Goal: Transaction & Acquisition: Purchase product/service

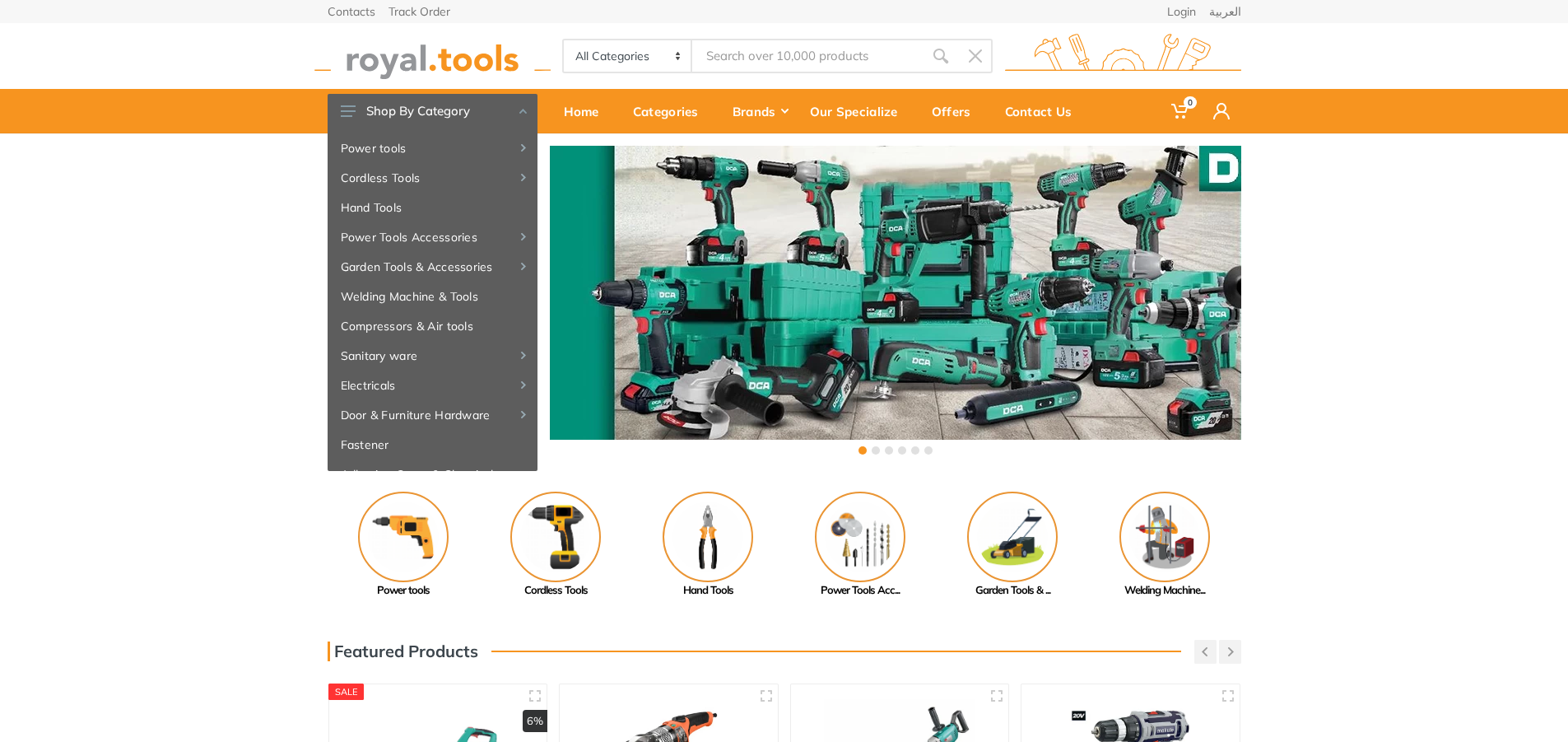
click at [1361, 226] on div "‹ ›" at bounding box center [784, 301] width 1568 height 337
click at [1217, 115] on icon at bounding box center [1221, 111] width 17 height 17
click at [1110, 164] on link "Login" at bounding box center [1126, 158] width 230 height 27
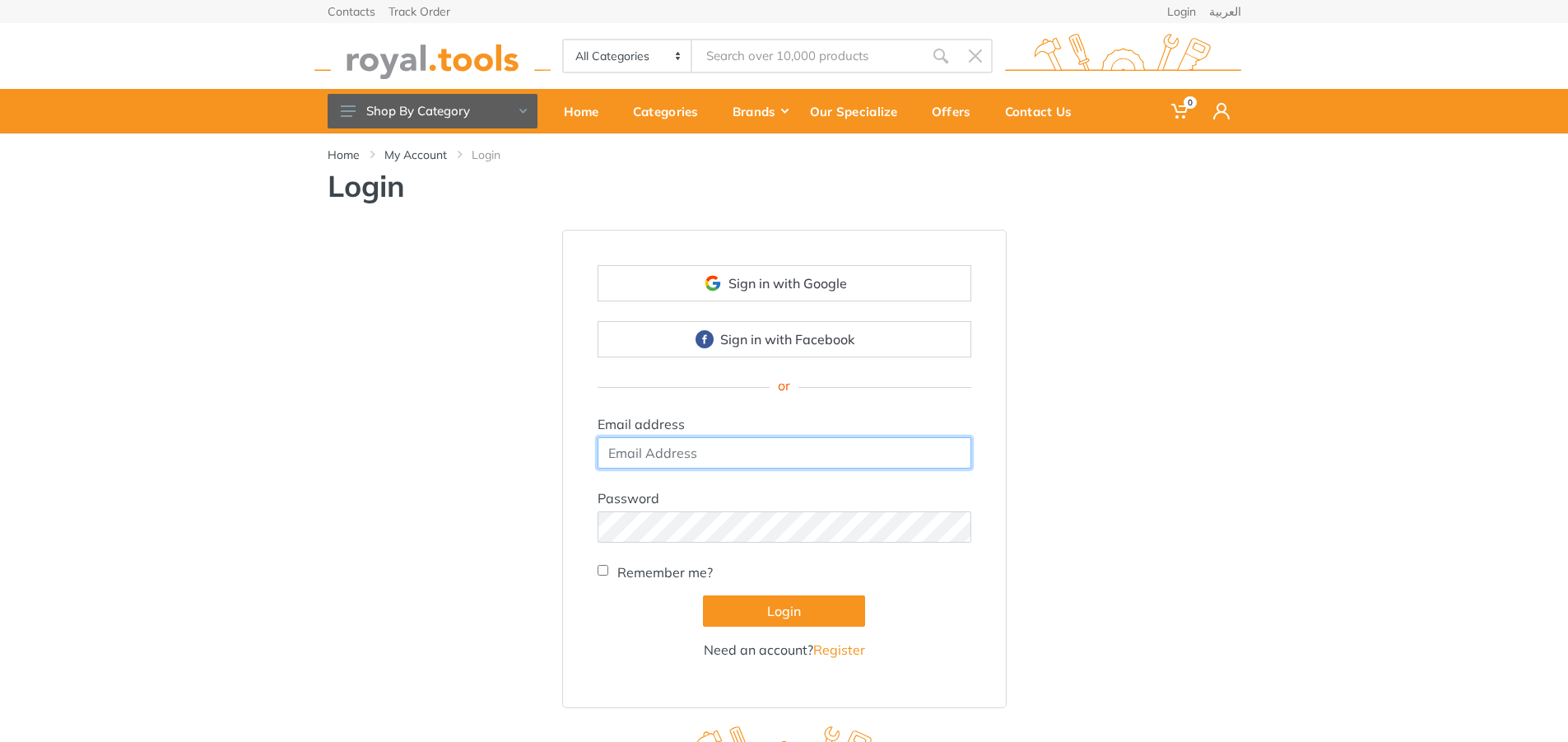
click at [767, 458] on input "email" at bounding box center [784, 453] width 373 height 31
type input "[EMAIL_ADDRESS][DOMAIN_NAME]"
click at [703, 595] on button "Login" at bounding box center [784, 611] width 162 height 31
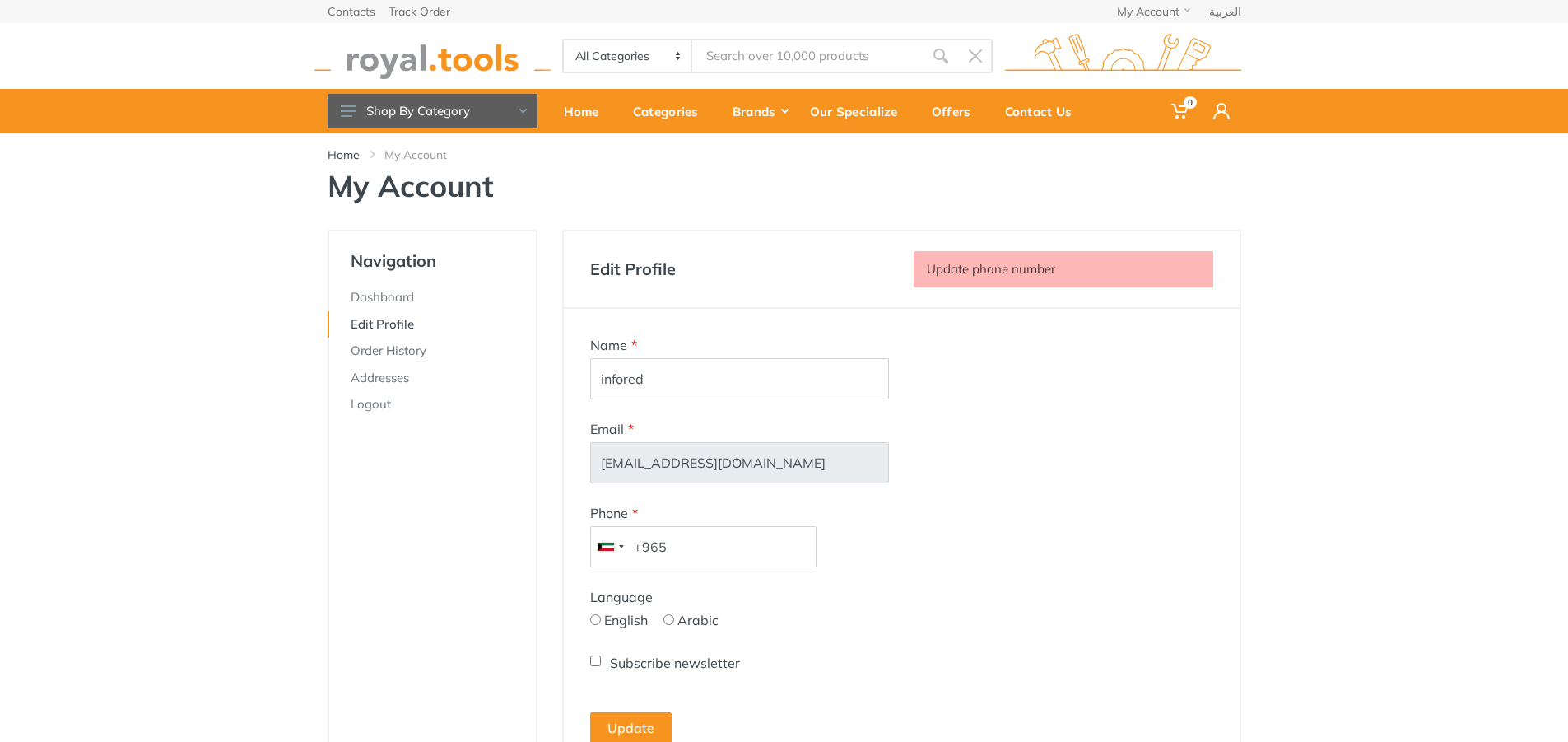
click at [1154, 105] on div "Power tools 0 i Edit Profile" at bounding box center [784, 111] width 914 height 45
click at [1168, 108] on span "0" at bounding box center [1180, 112] width 42 height 35
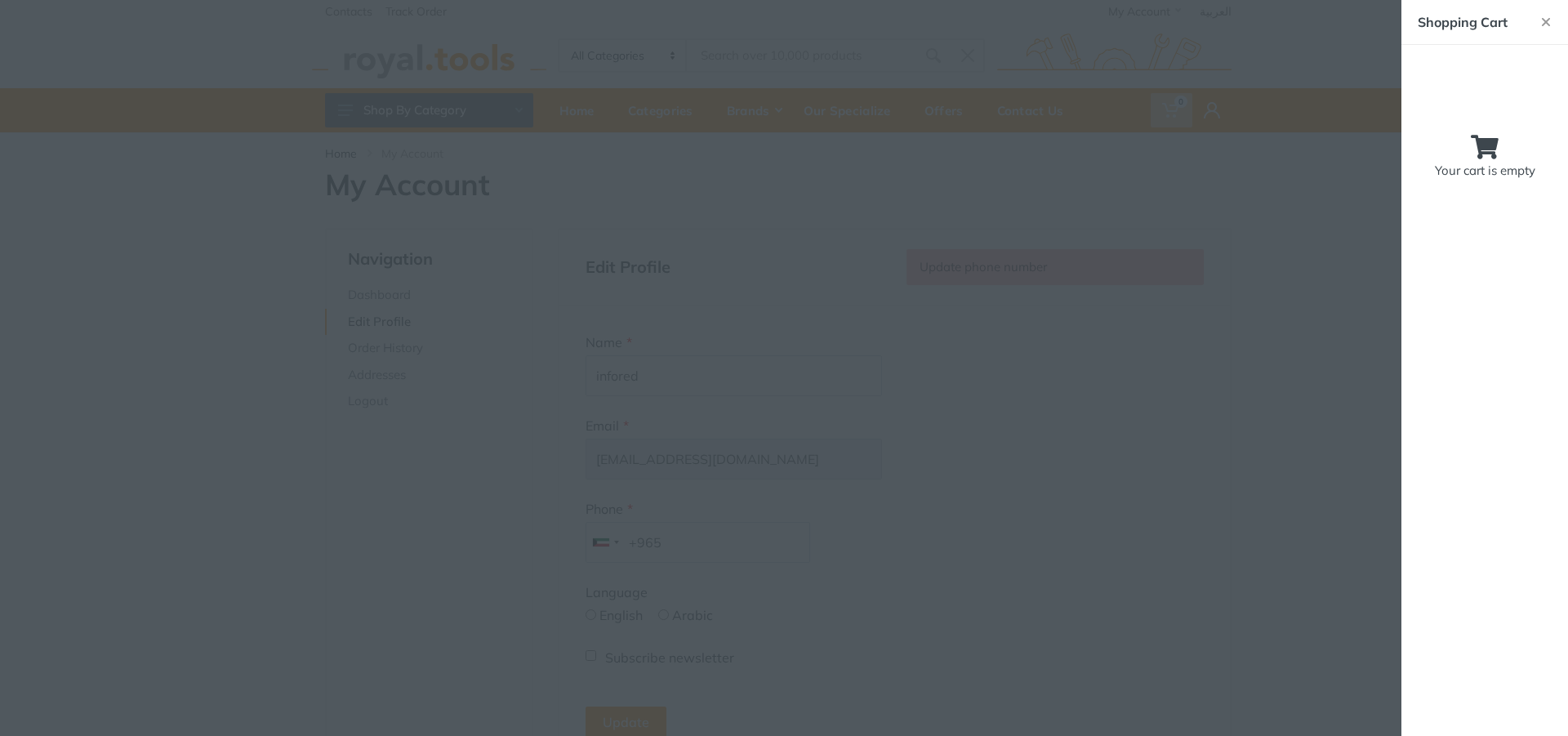
click at [1510, 175] on p "Your cart is empty" at bounding box center [1485, 171] width 134 height 18
drag, startPoint x: 1510, startPoint y: 175, endPoint x: 1515, endPoint y: 159, distance: 16.8
click at [1513, 176] on p "Your cart is empty" at bounding box center [1485, 171] width 134 height 18
click at [1536, 26] on button "button" at bounding box center [1547, 22] width 44 height 44
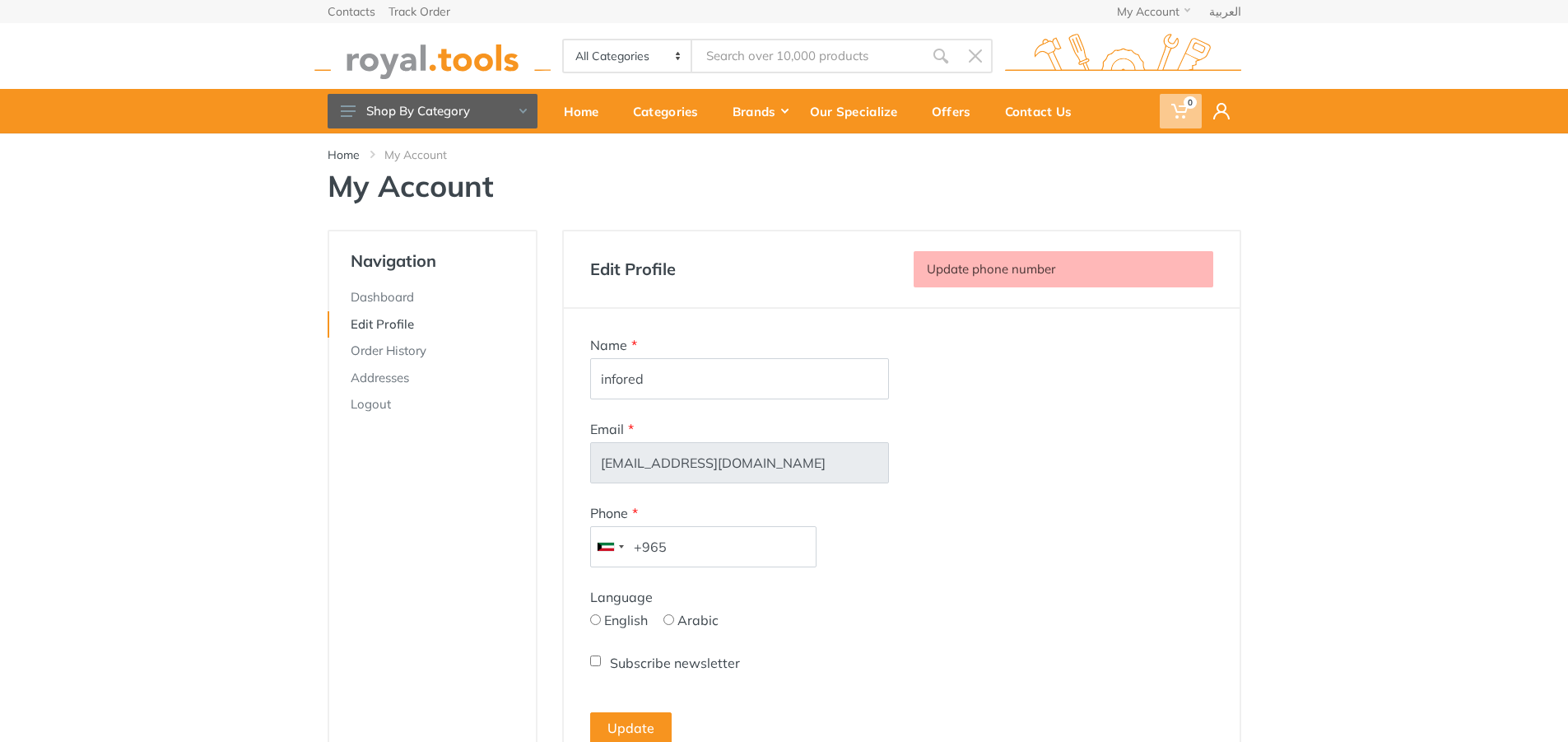
click at [1185, 102] on span "0" at bounding box center [1190, 102] width 14 height 13
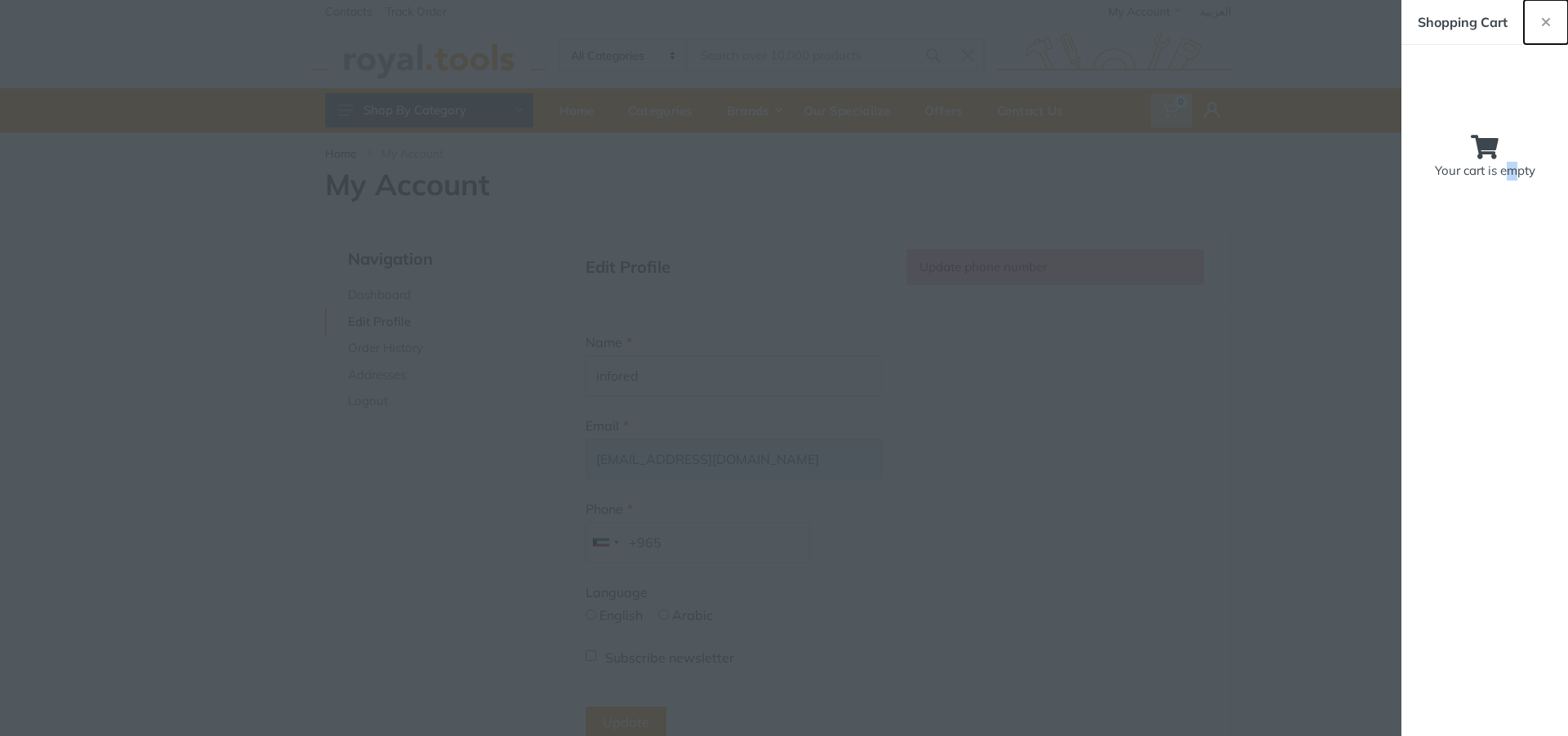
click at [1555, 10] on button "button" at bounding box center [1547, 22] width 44 height 44
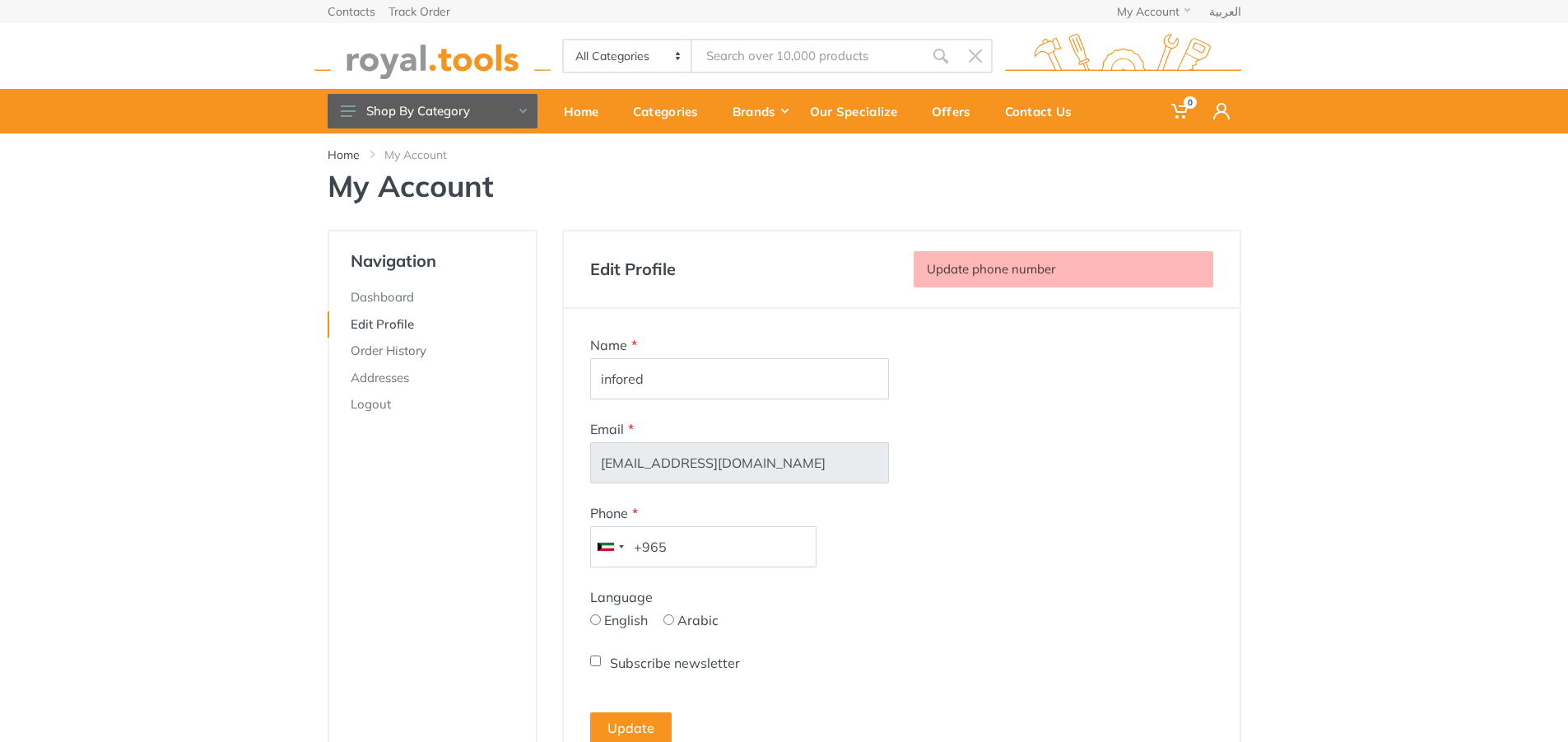
click at [1290, 321] on body "0 0" at bounding box center [784, 371] width 1568 height 742
click at [353, 158] on link "Home" at bounding box center [343, 155] width 32 height 17
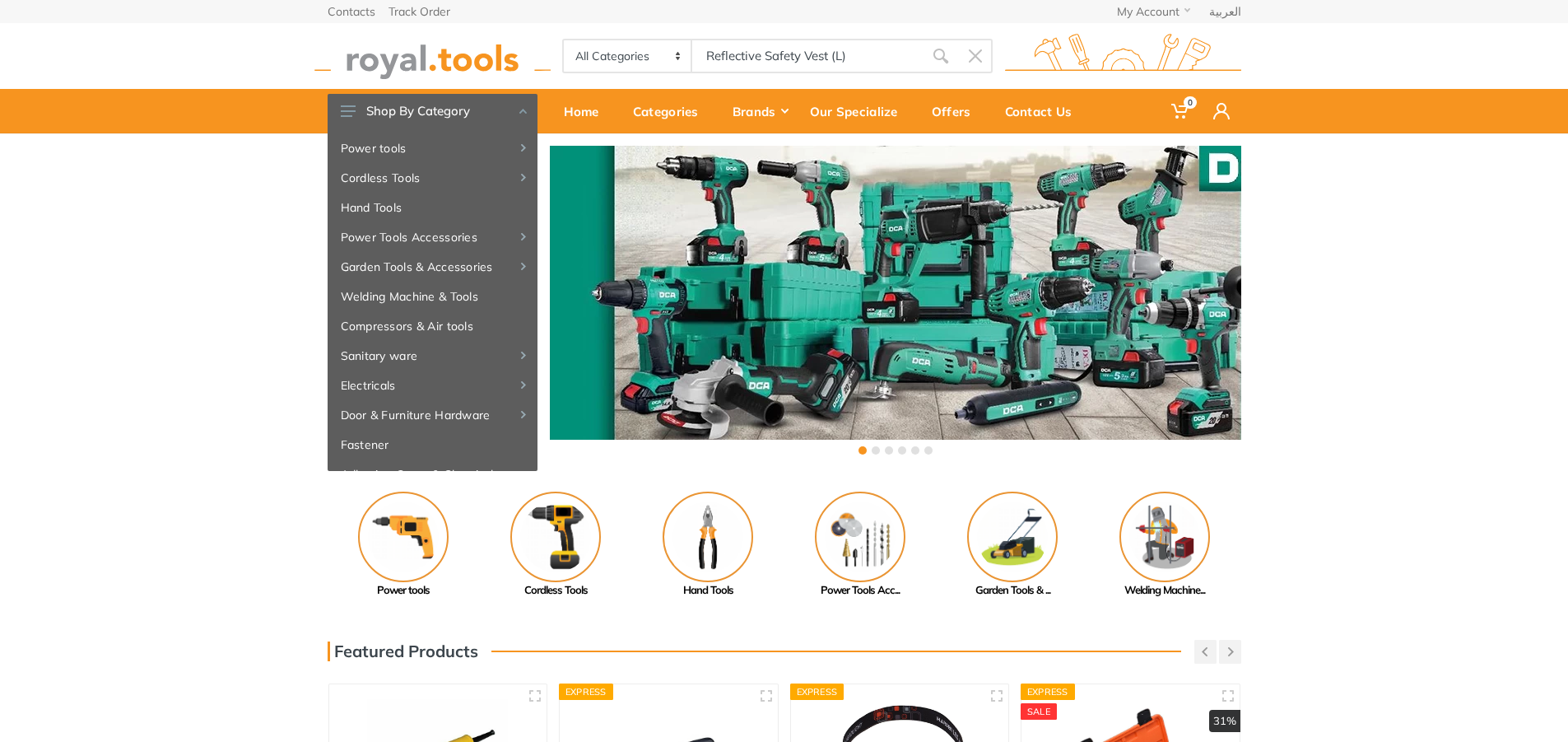
type input "Reflective Safety Vest (L)"
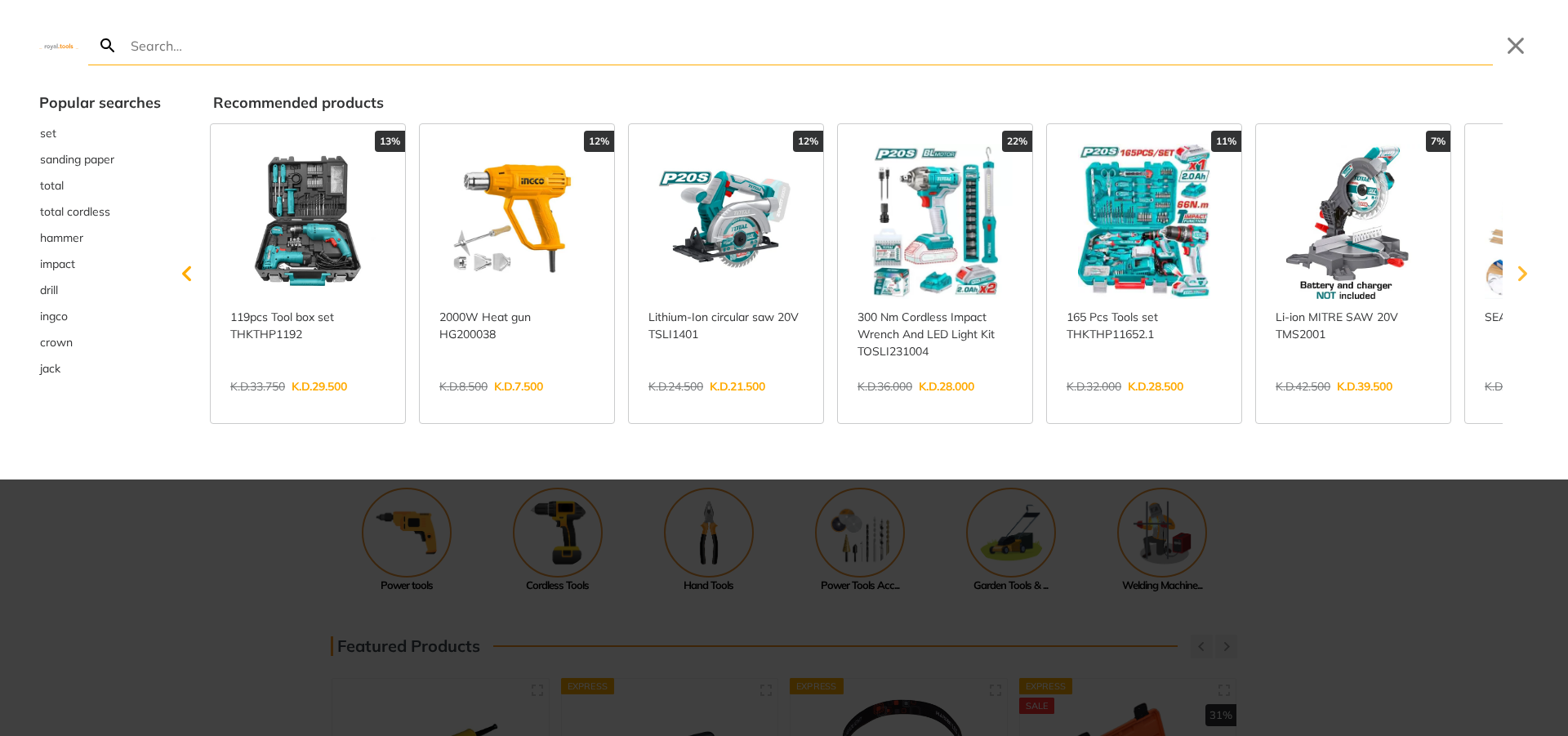
click at [1521, 268] on icon "Scroll right" at bounding box center [1523, 274] width 9 height 15
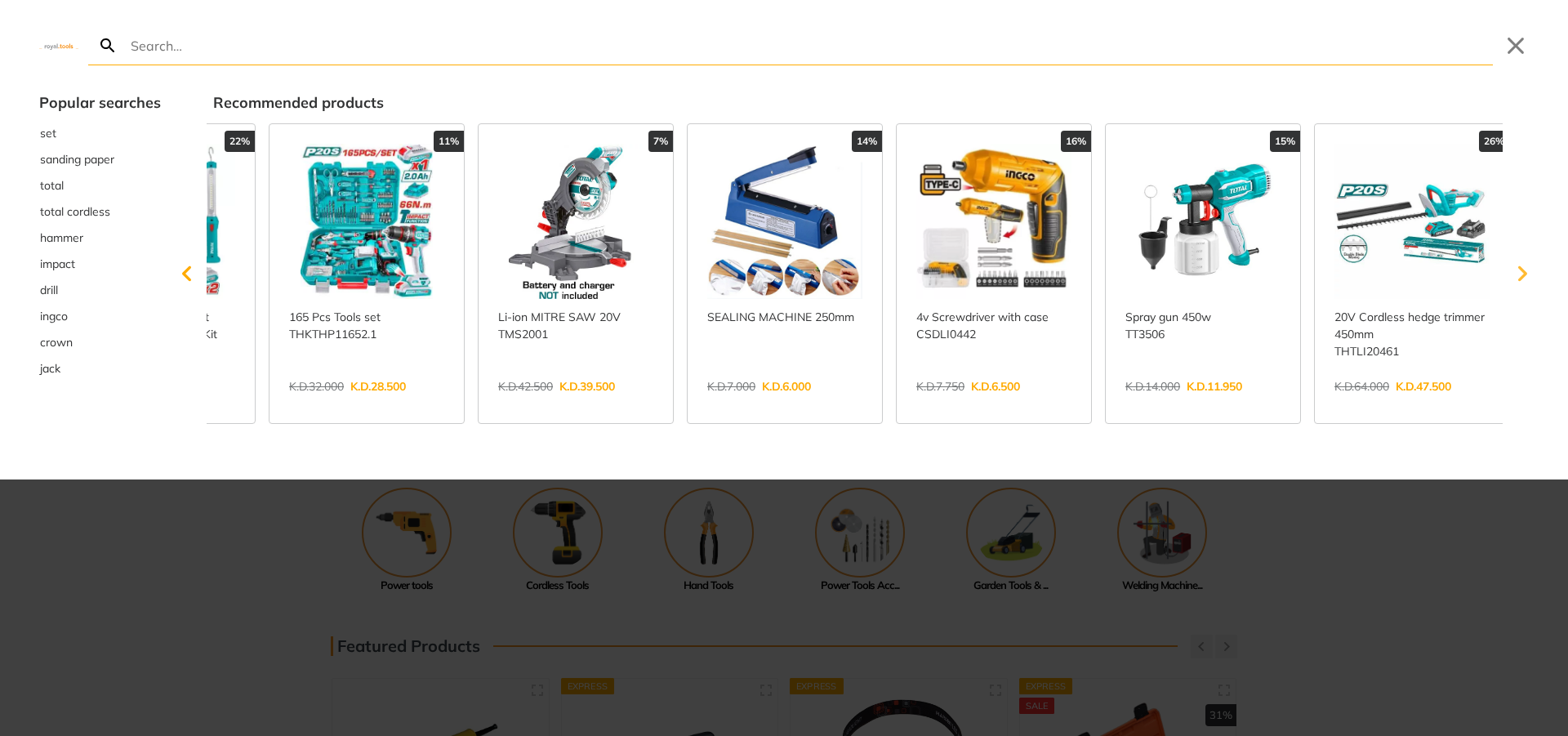
scroll to position [0, 791]
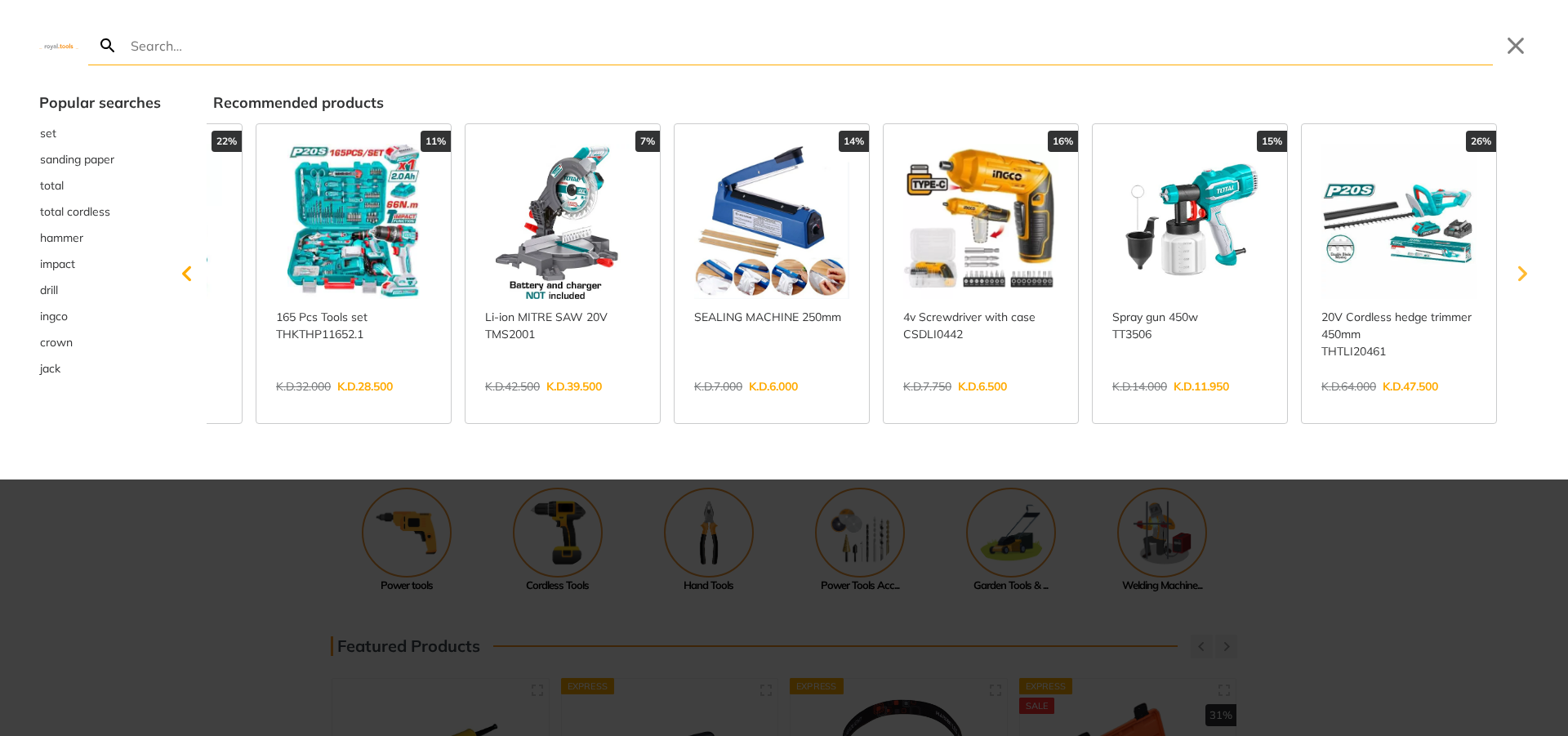
click at [1521, 269] on icon "Scroll right" at bounding box center [1523, 274] width 9 height 15
click at [1524, 270] on icon "Scroll right" at bounding box center [1523, 274] width 9 height 15
click at [1517, 47] on button "Close" at bounding box center [1516, 45] width 26 height 26
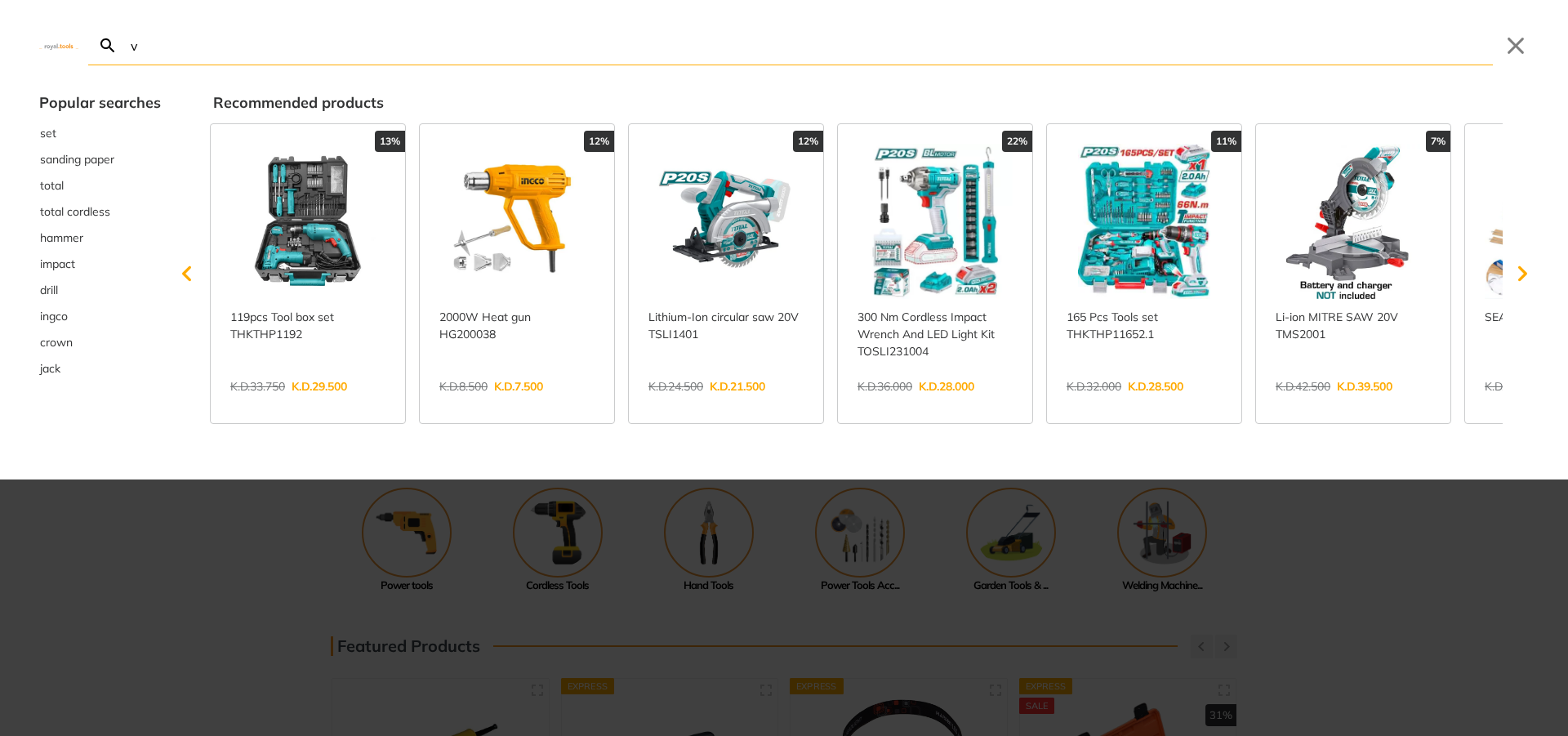
type input "ve"
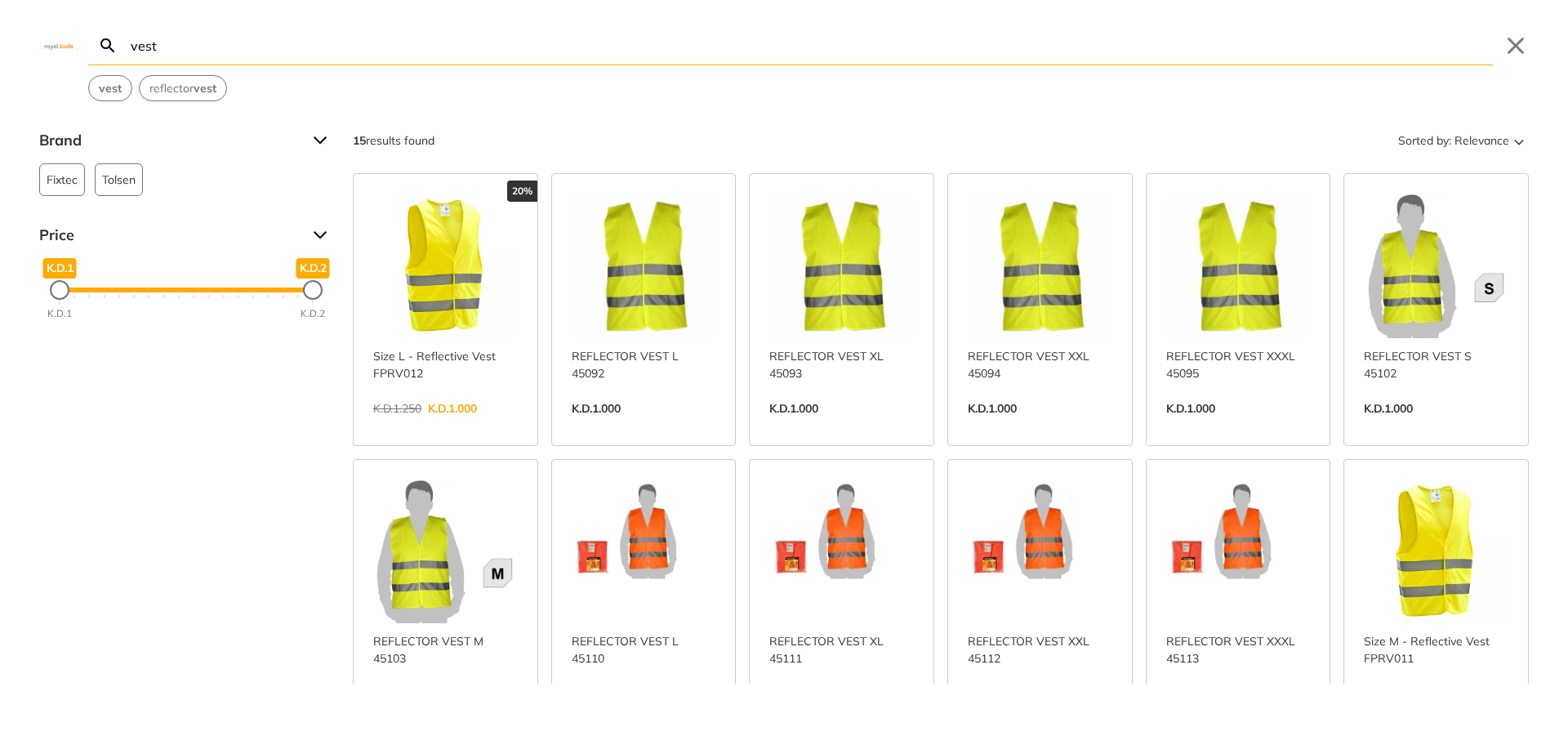
type input "vest"
click at [1057, 425] on link "View more →" at bounding box center [1040, 425] width 145 height 0
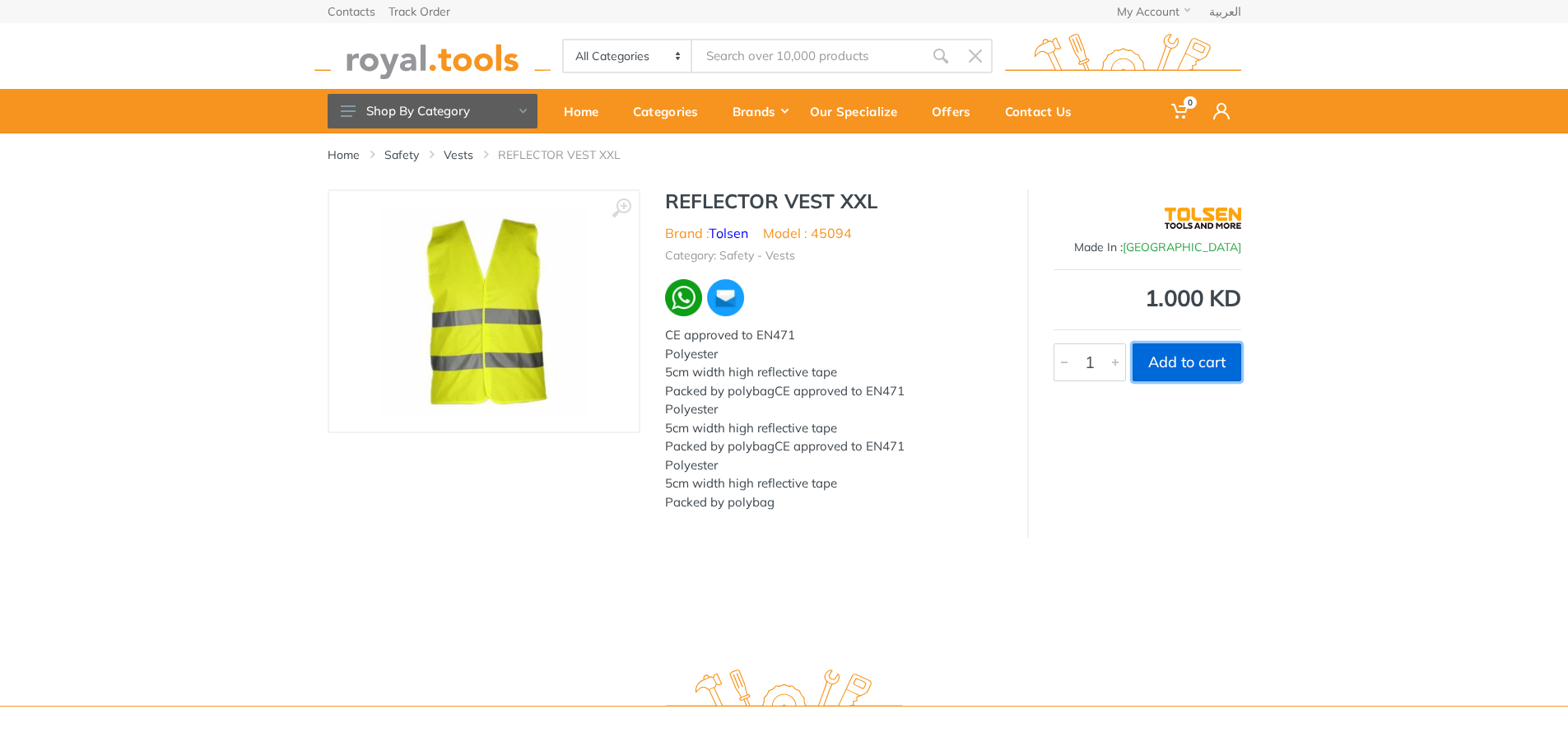
click at [1161, 370] on button "Add to cart" at bounding box center [1187, 362] width 109 height 38
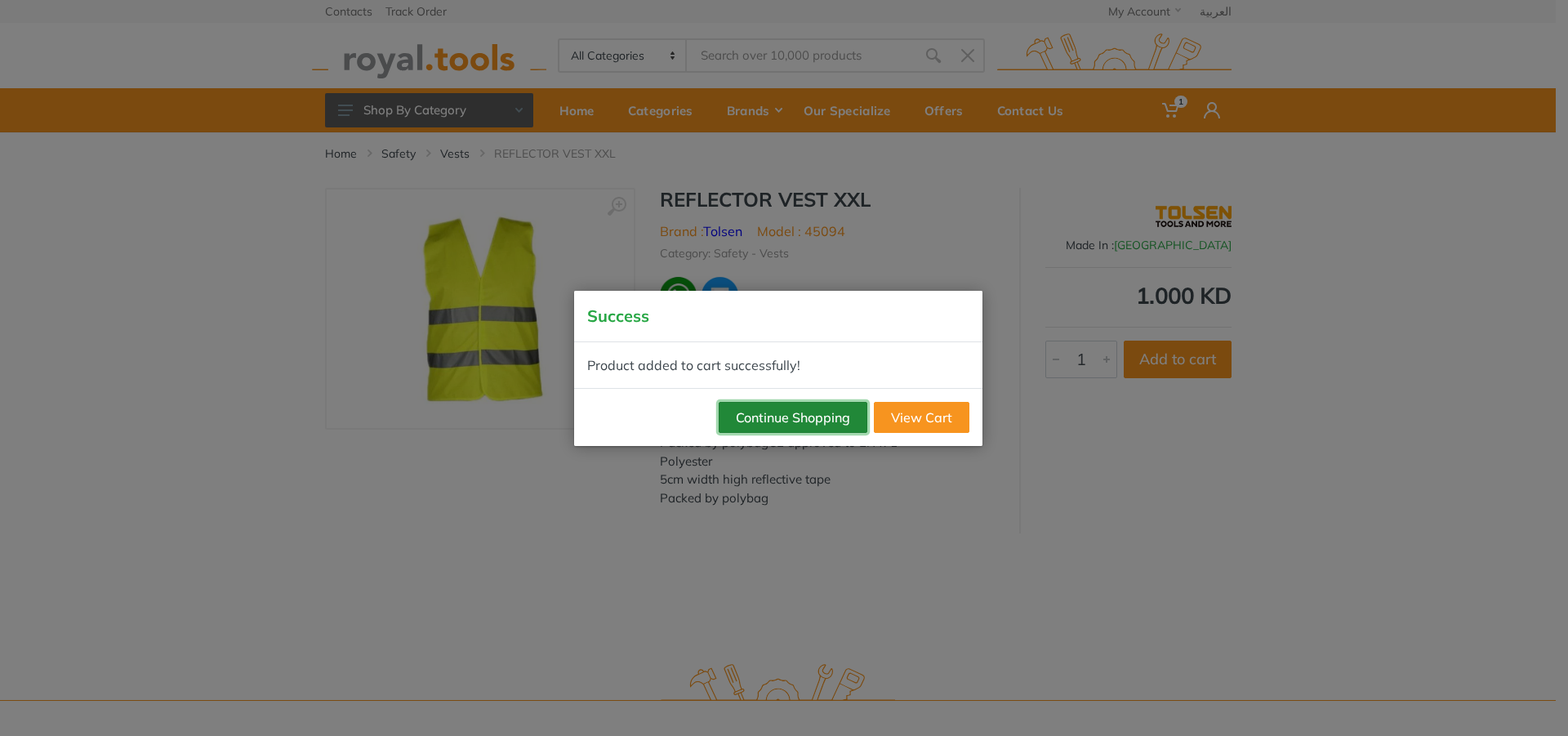
click at [826, 421] on button "Continue Shopping" at bounding box center [793, 418] width 149 height 31
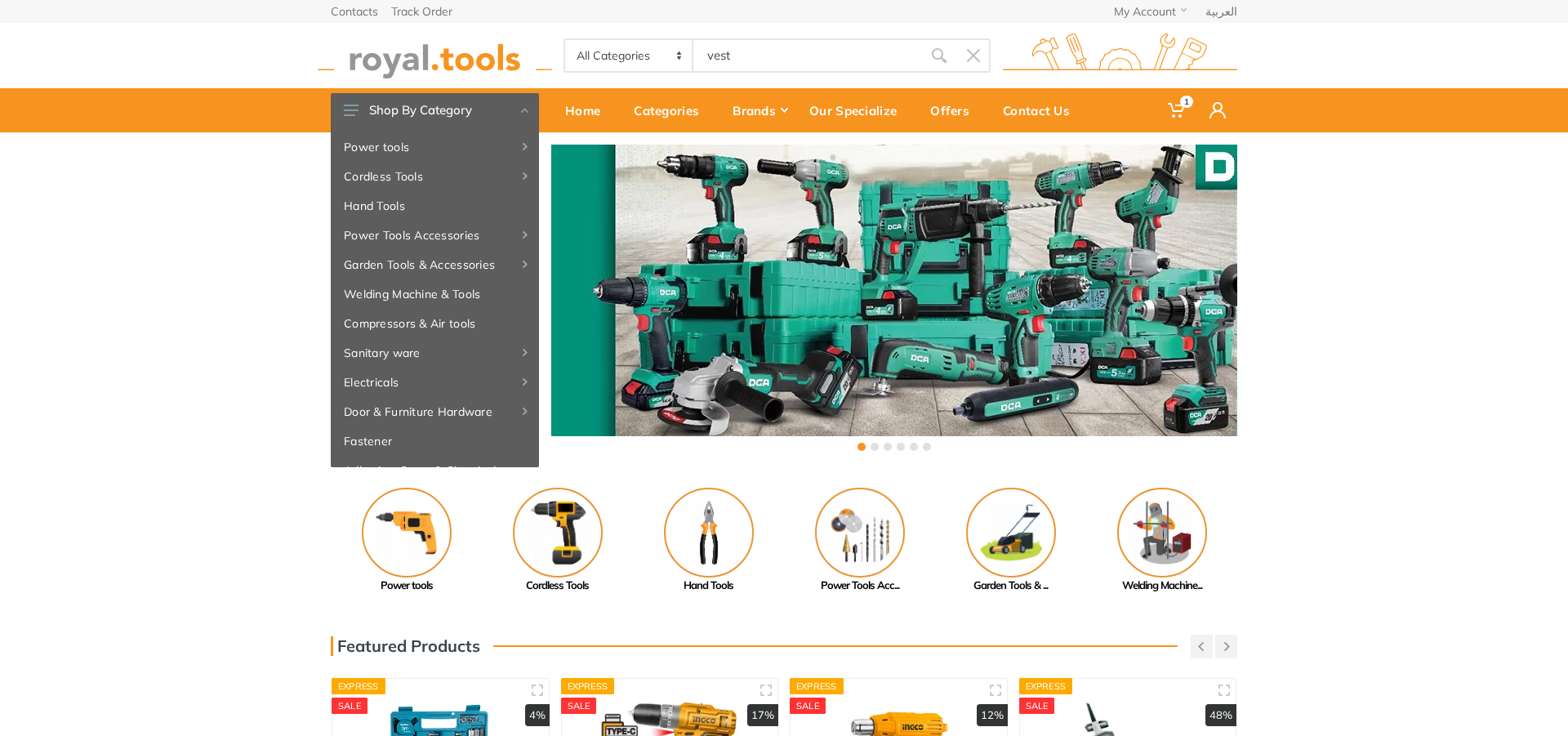
type input "vest"
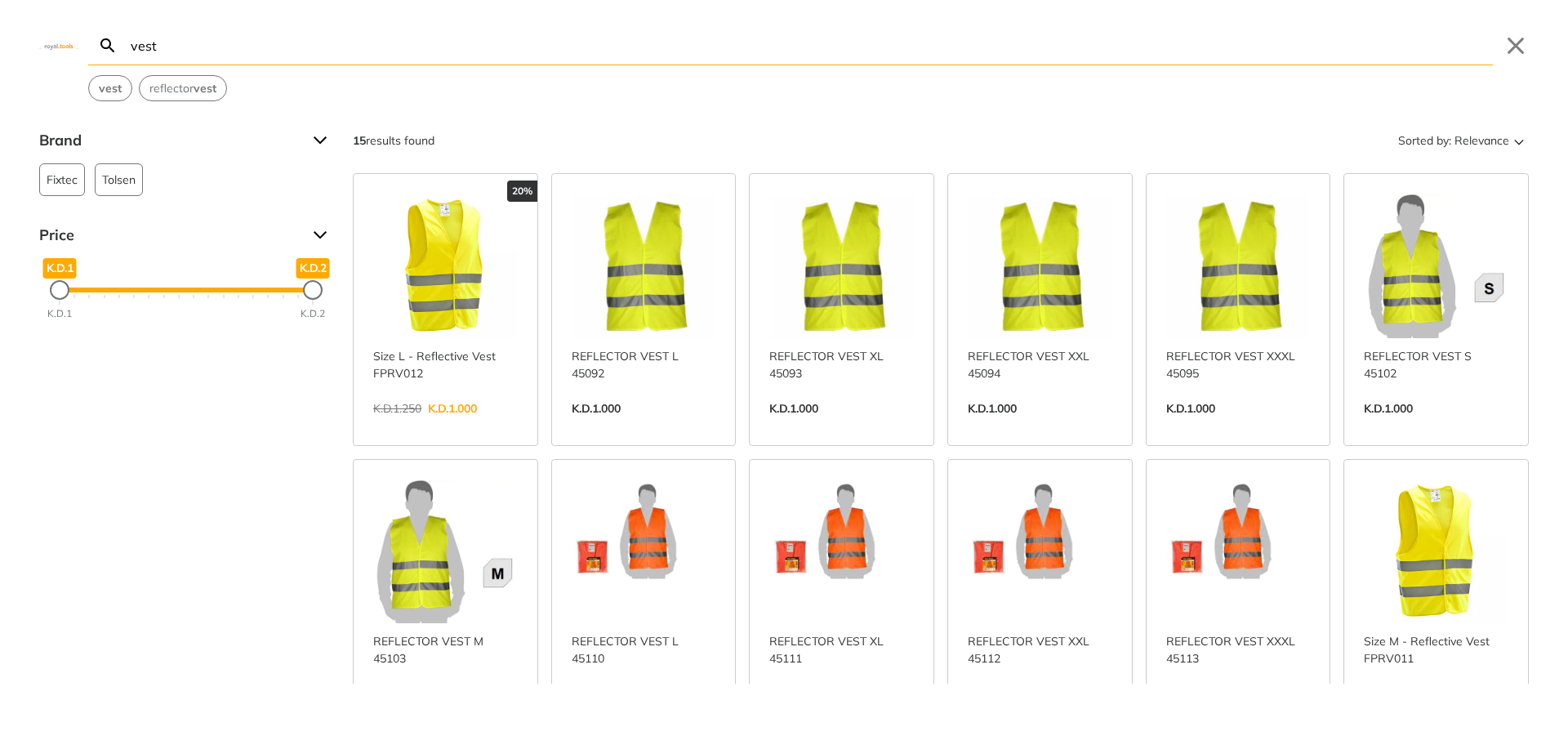
click at [662, 425] on link "View more →" at bounding box center [645, 425] width 145 height 0
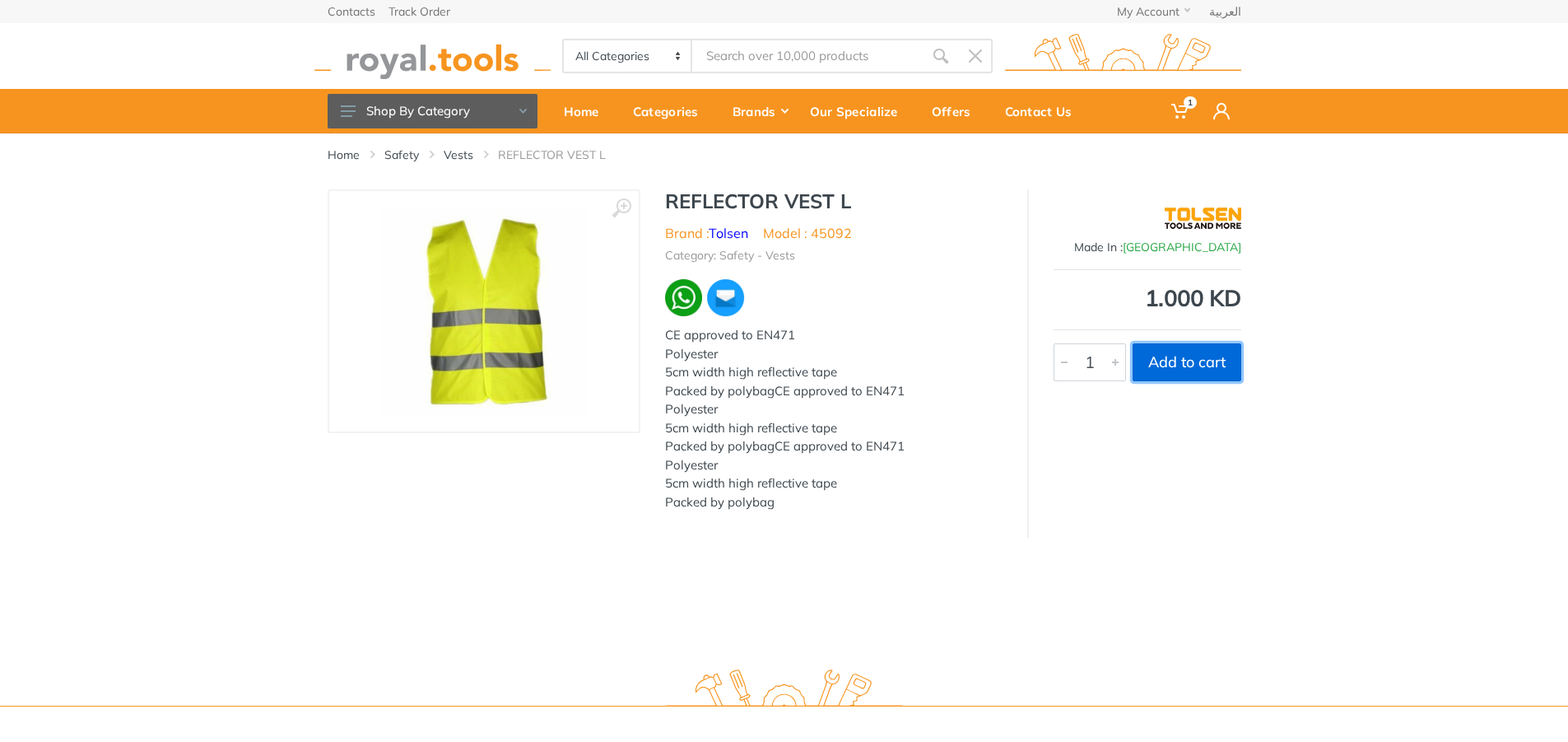
click at [1178, 366] on button "Add to cart" at bounding box center [1187, 362] width 109 height 38
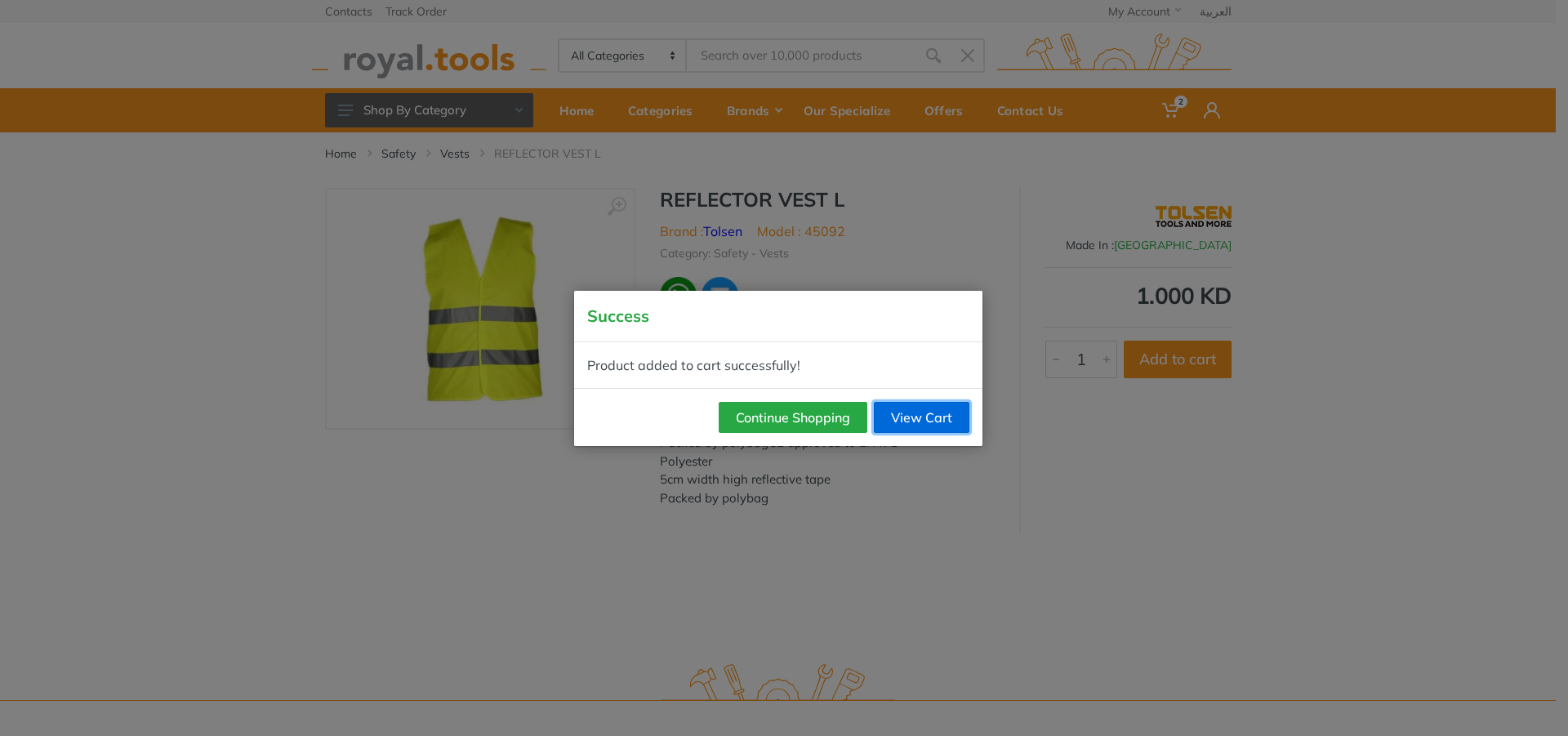
click at [901, 412] on link "View Cart" at bounding box center [922, 418] width 96 height 31
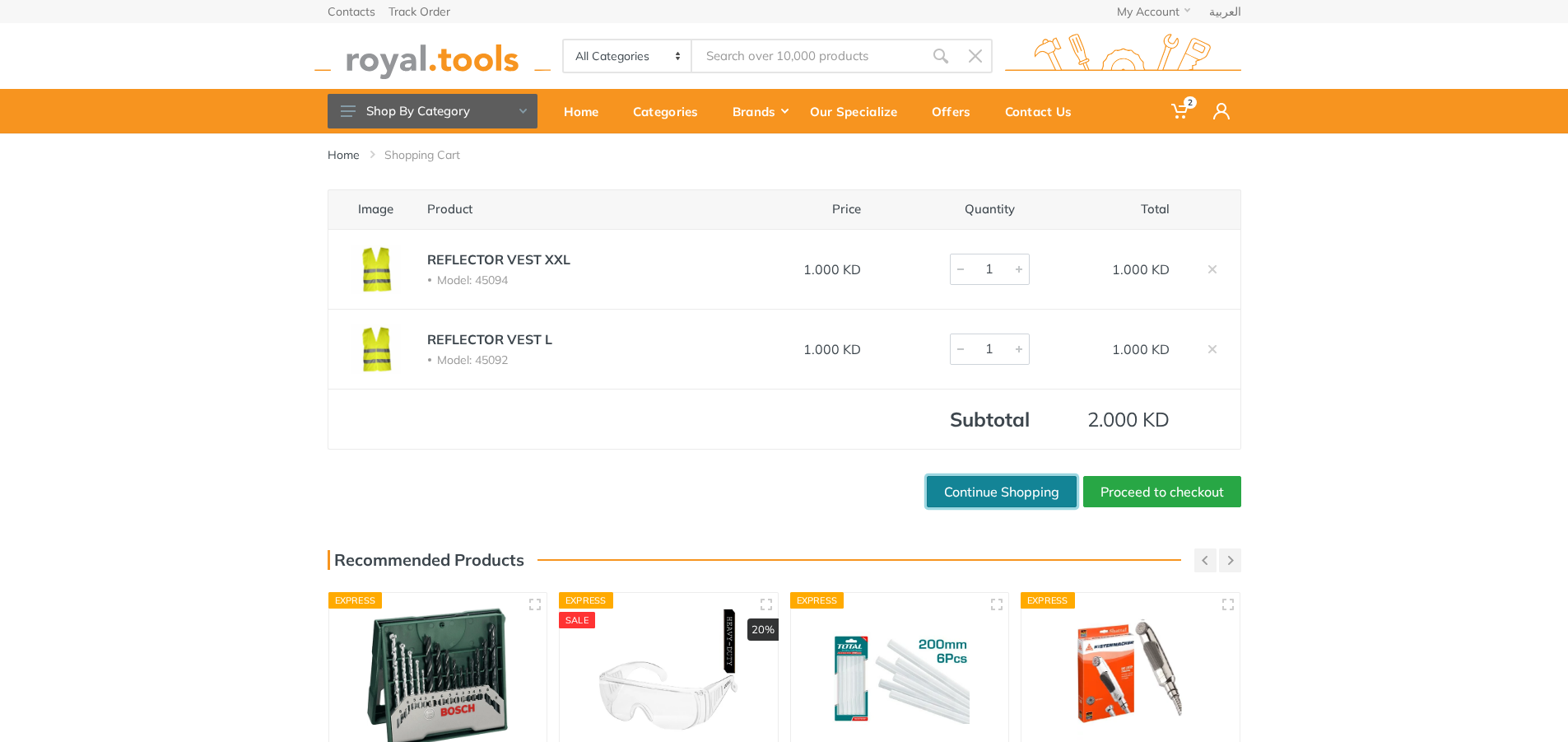
click at [1025, 485] on link "Continue Shopping" at bounding box center [1001, 491] width 150 height 31
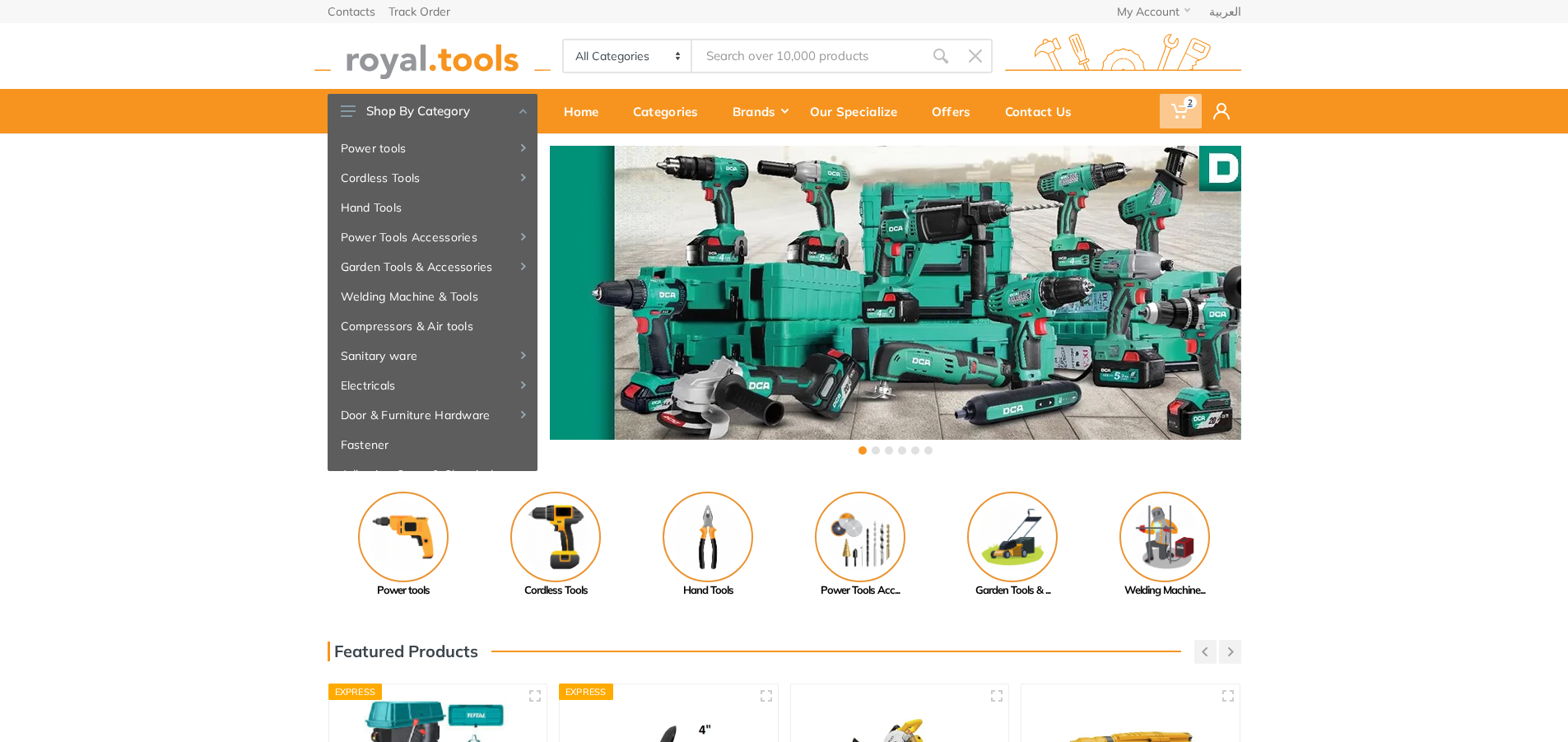
click at [1178, 115] on icon at bounding box center [1179, 111] width 17 height 17
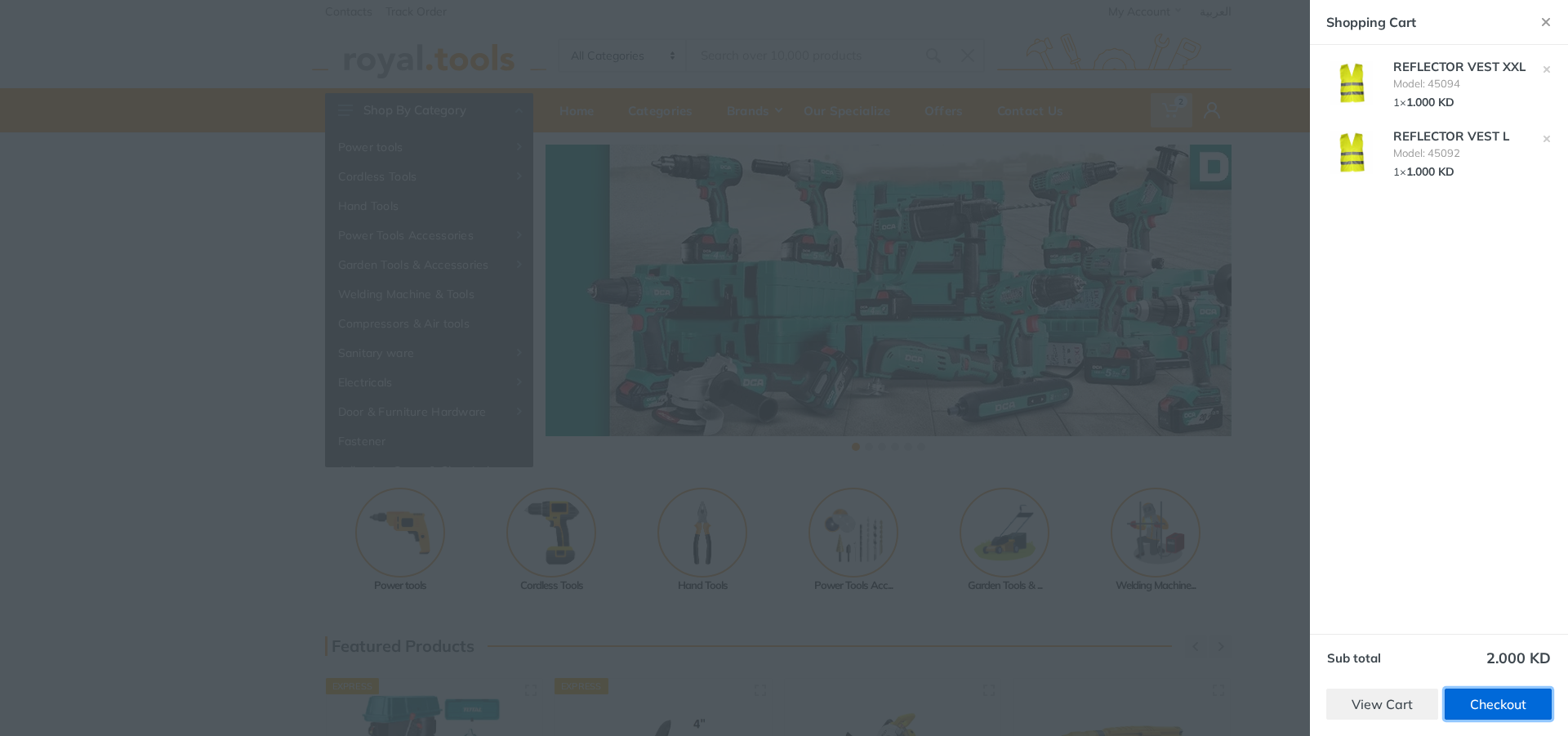
click at [1501, 700] on link "Checkout" at bounding box center [1499, 704] width 107 height 31
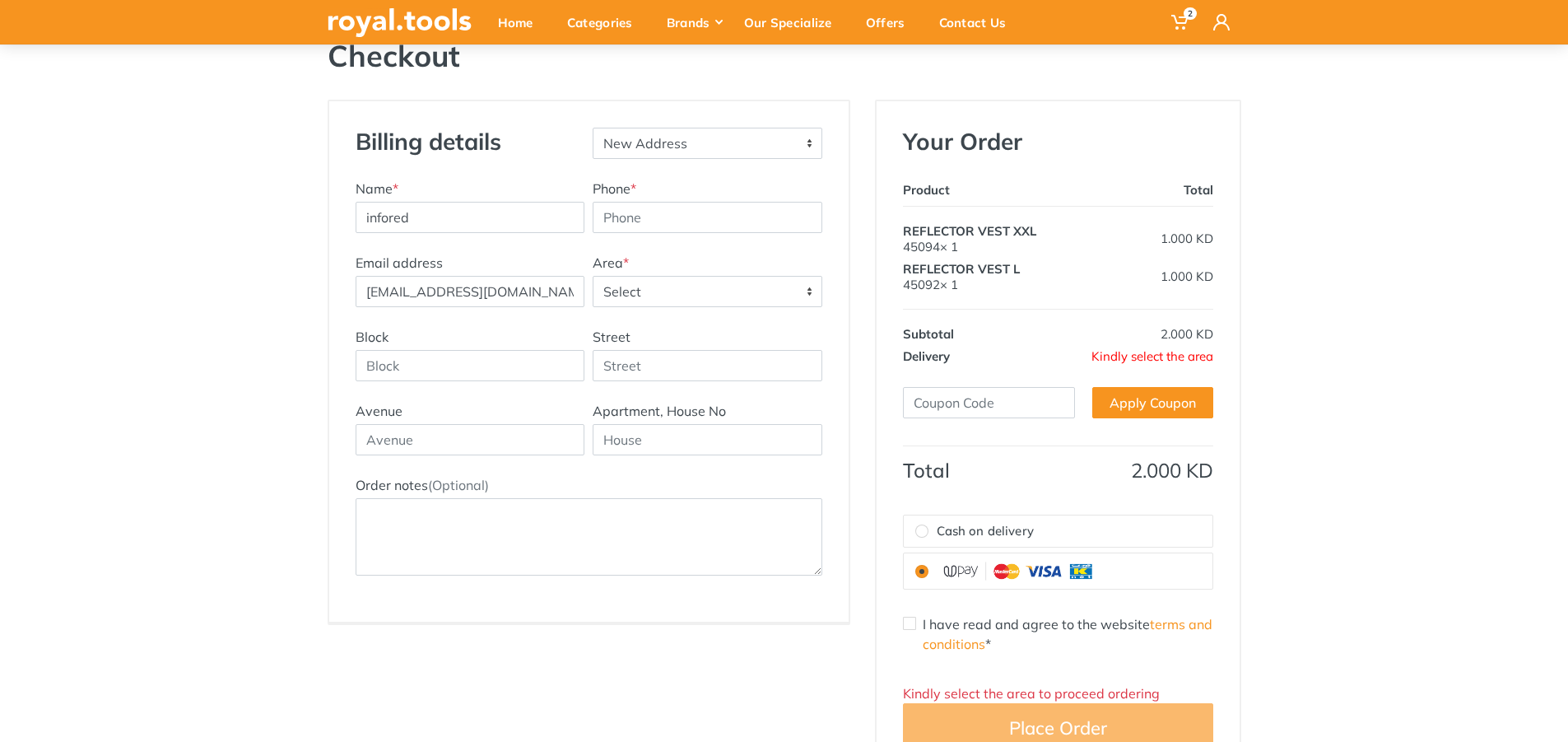
scroll to position [164, 0]
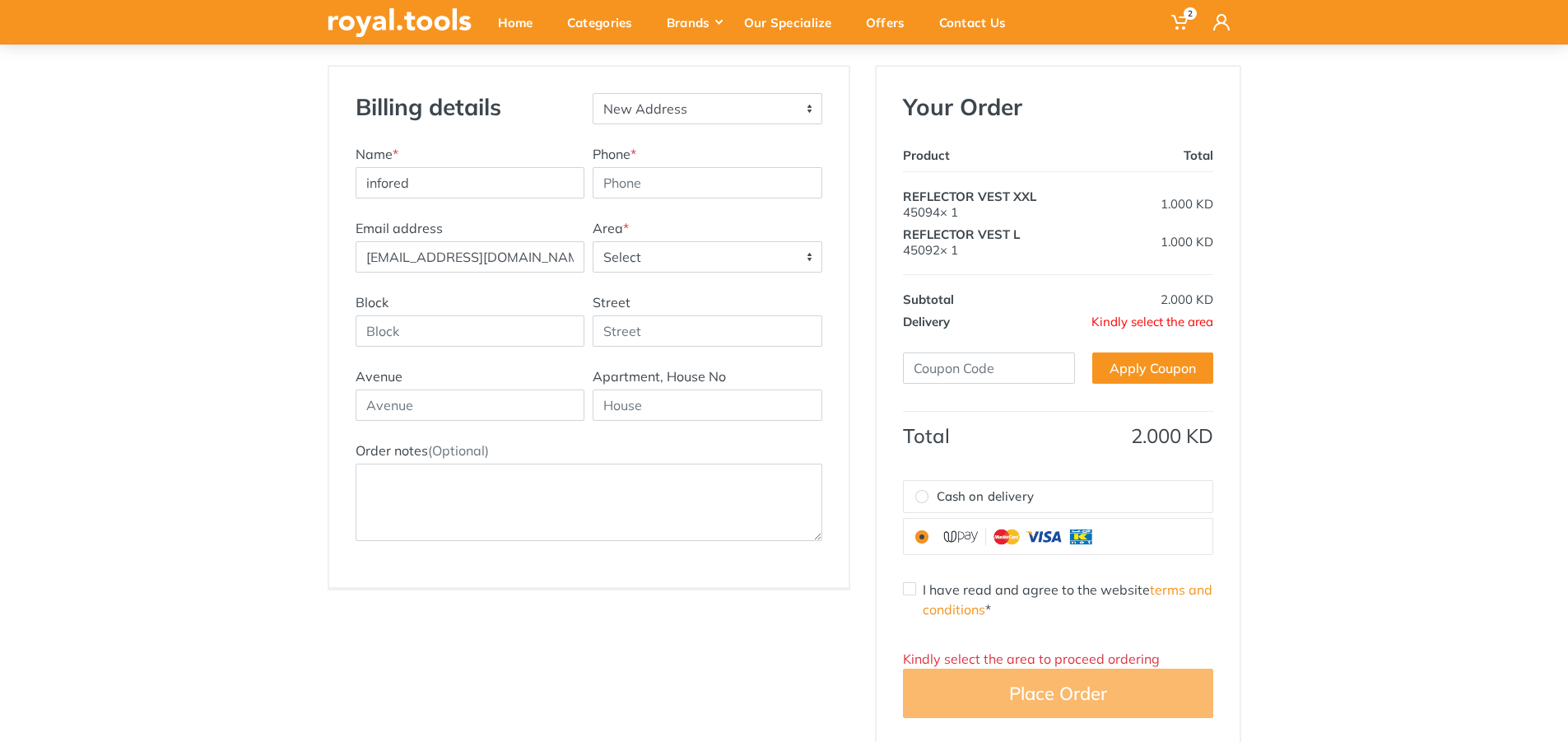
click at [1141, 323] on span "Kindly select the area" at bounding box center [1152, 322] width 122 height 16
click at [1181, 317] on span "Kindly select the area" at bounding box center [1152, 322] width 122 height 16
click at [1181, 319] on span "Kindly select the area" at bounding box center [1152, 322] width 122 height 16
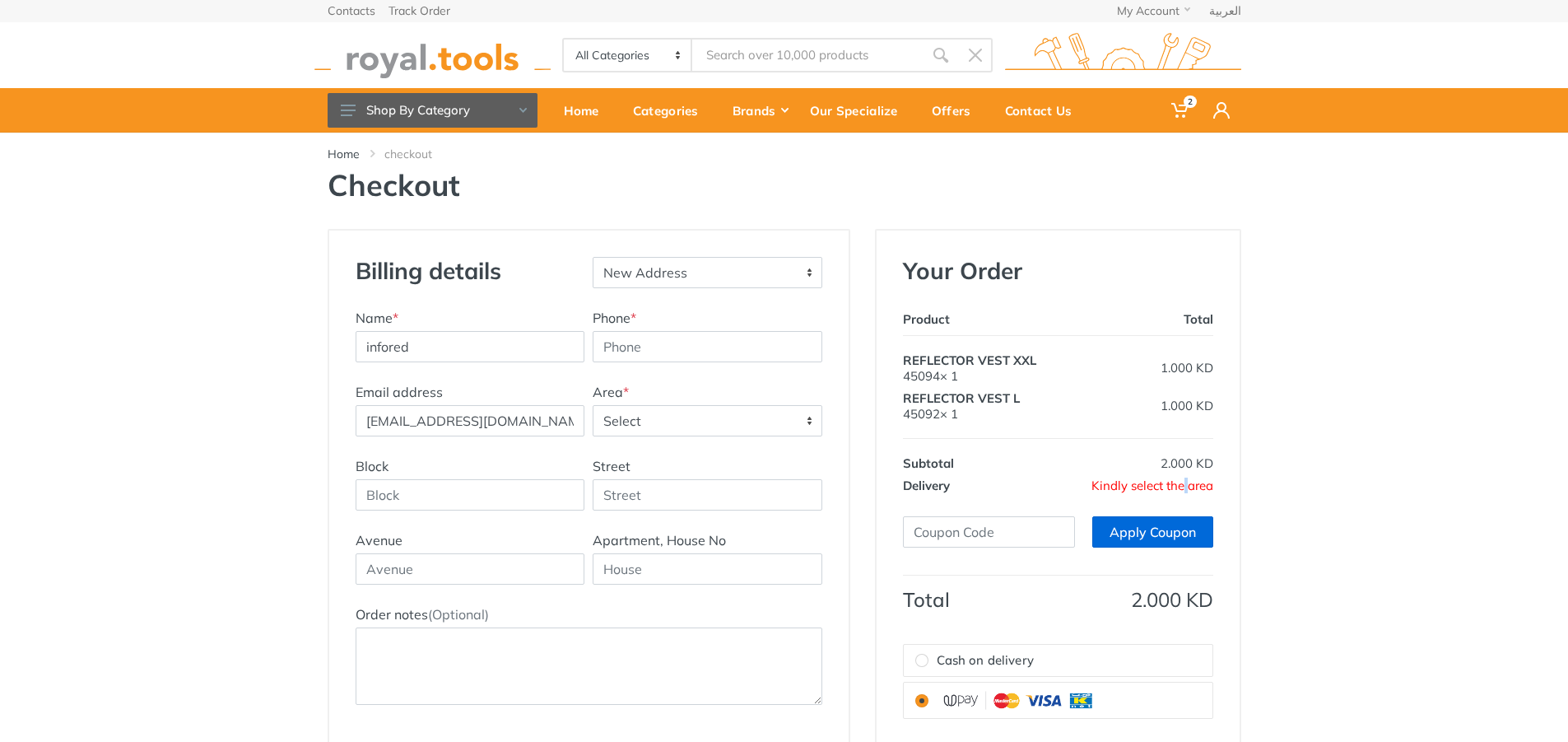
scroll to position [0, 0]
click at [1136, 487] on span "Kindly select the area" at bounding box center [1152, 486] width 122 height 16
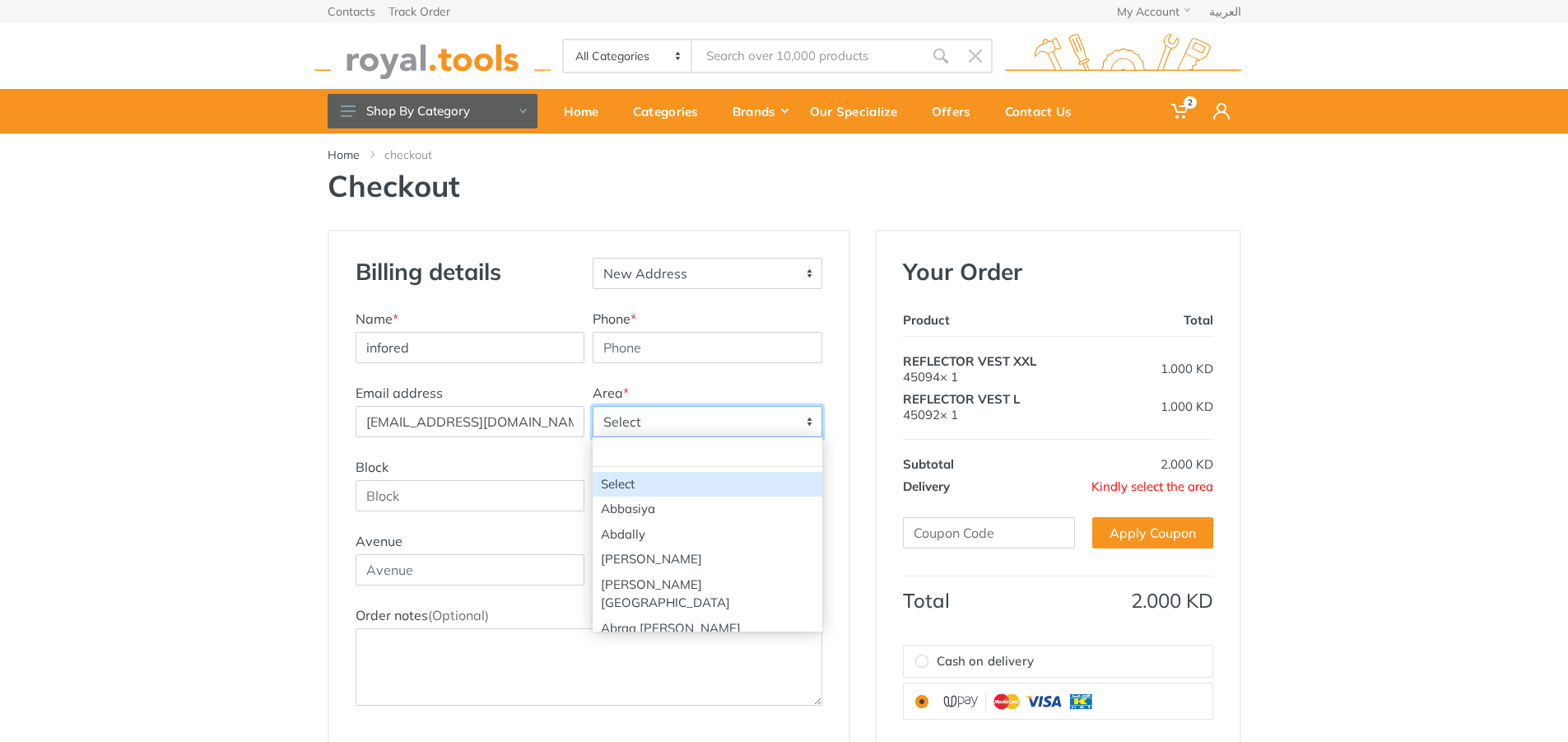
click at [681, 410] on span "Select" at bounding box center [707, 421] width 228 height 29
type input "ard"
select select "29"
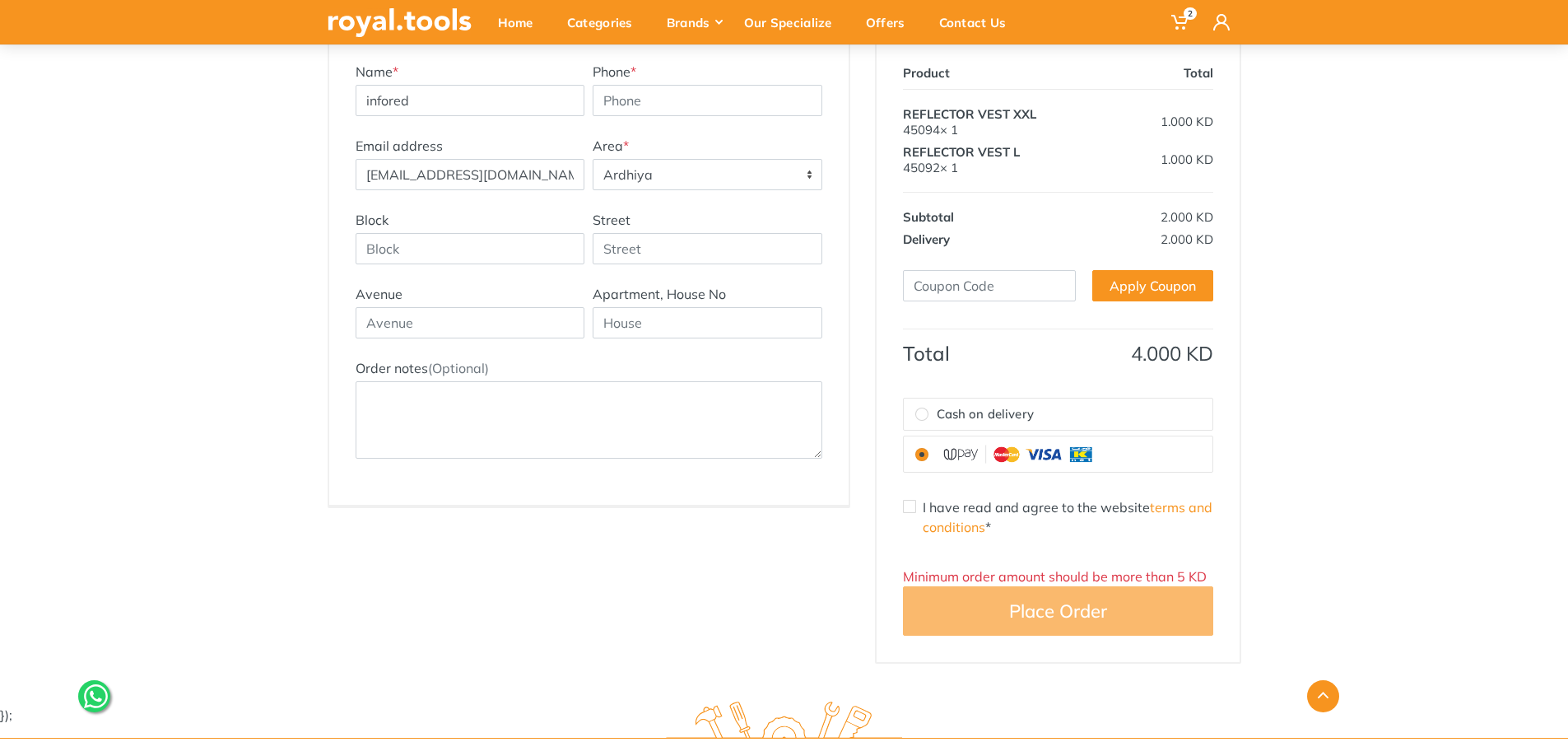
scroll to position [164, 0]
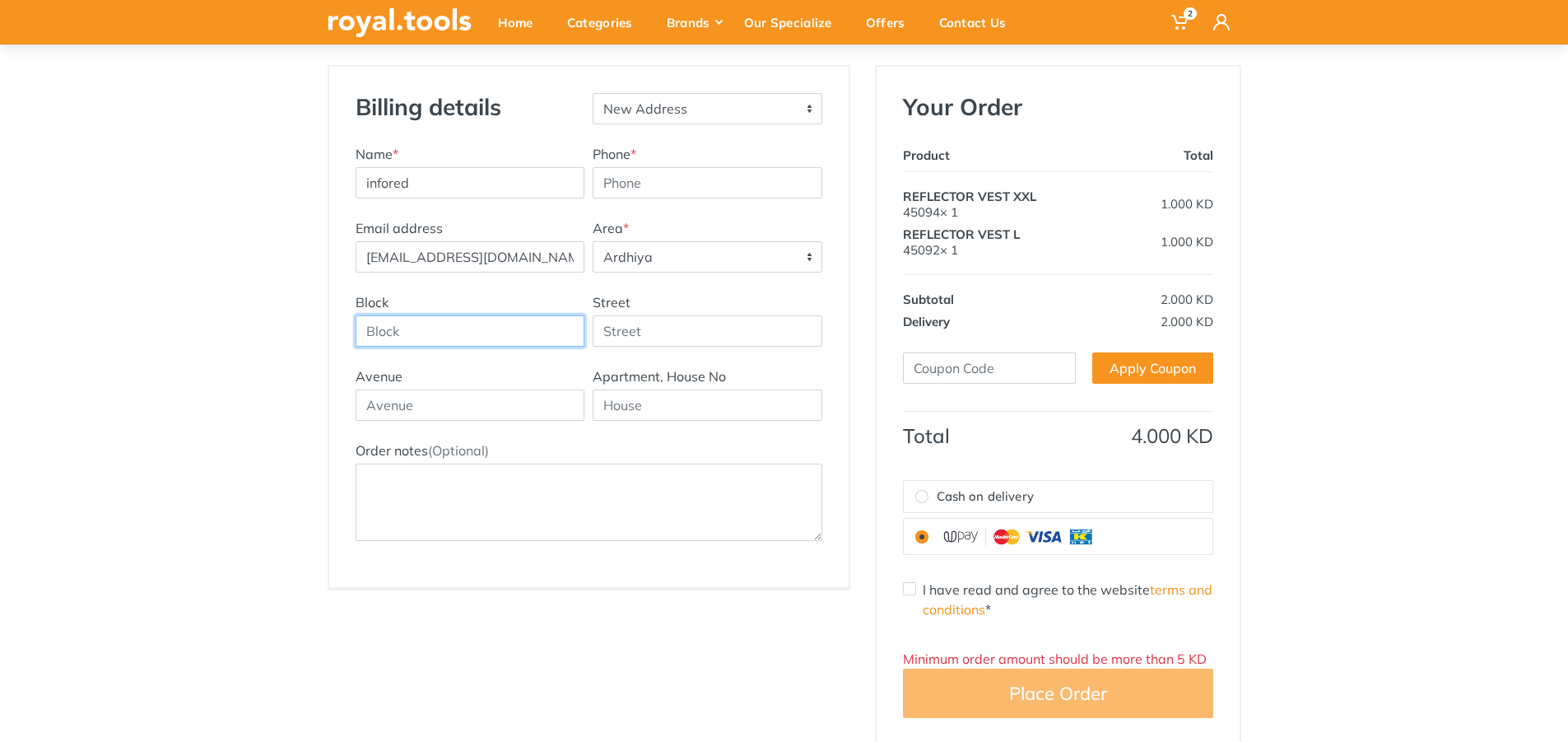
click at [439, 336] on input "Block" at bounding box center [470, 331] width 229 height 31
paste input "6"
type input "6"
